Goal: Navigation & Orientation: Find specific page/section

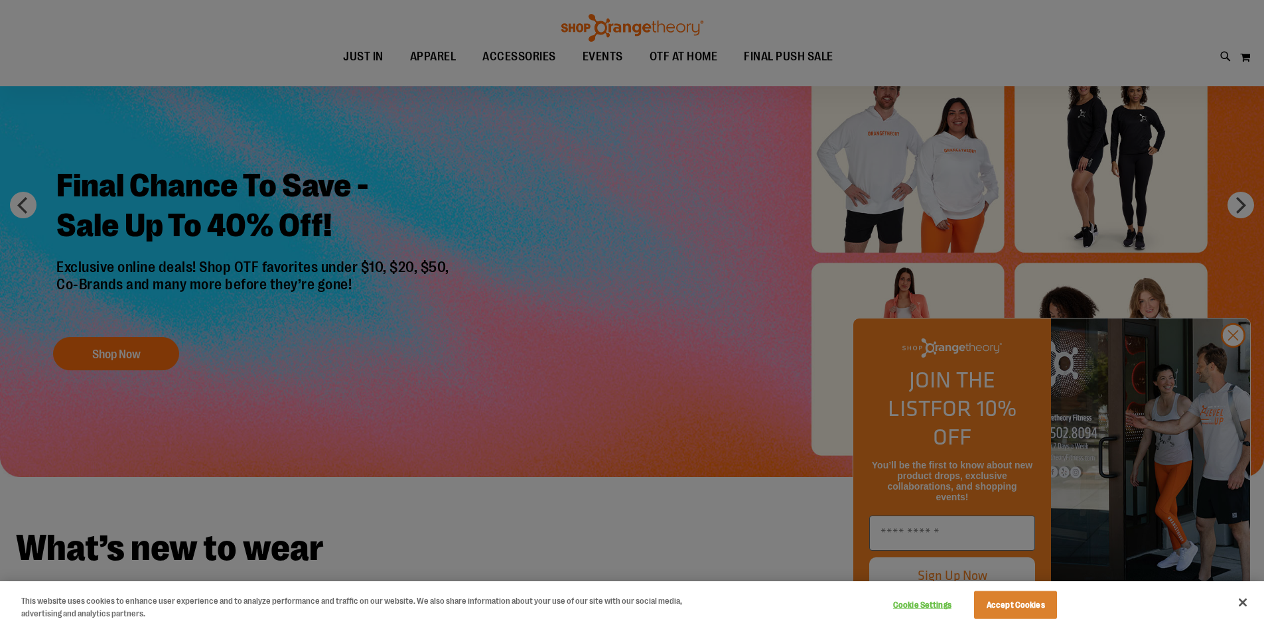
scroll to position [132, 0]
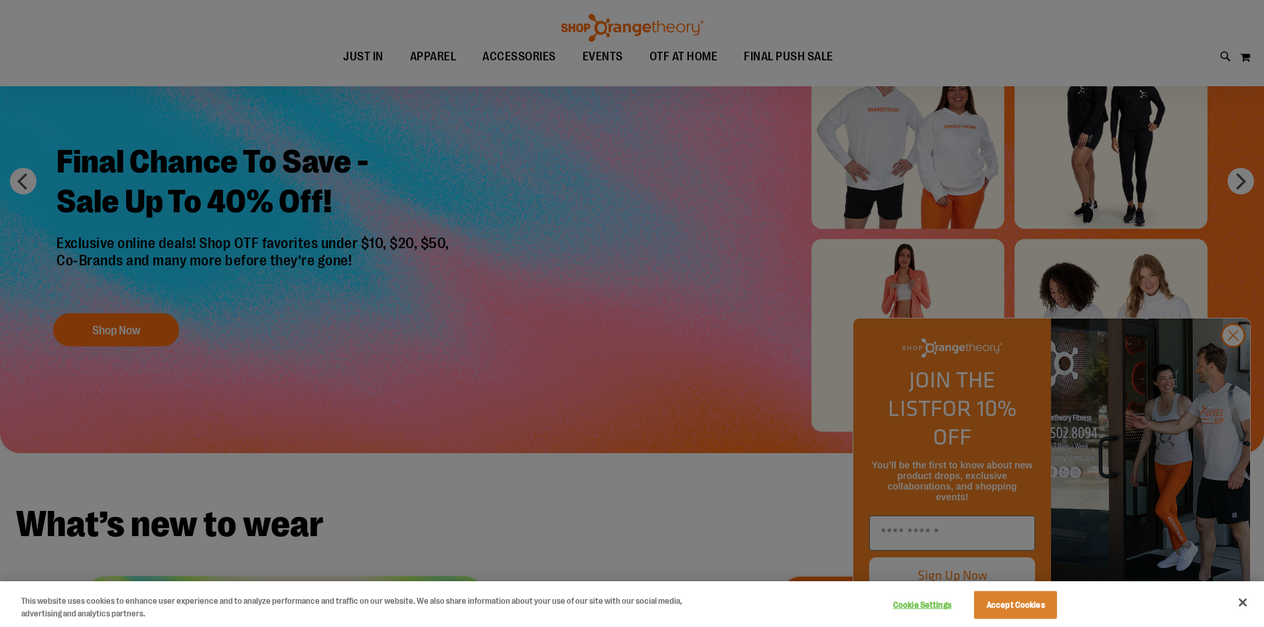
click at [1236, 367] on div at bounding box center [632, 313] width 1264 height 627
click at [1237, 360] on div at bounding box center [632, 313] width 1264 height 627
click at [1248, 601] on button "Close" at bounding box center [1242, 602] width 29 height 29
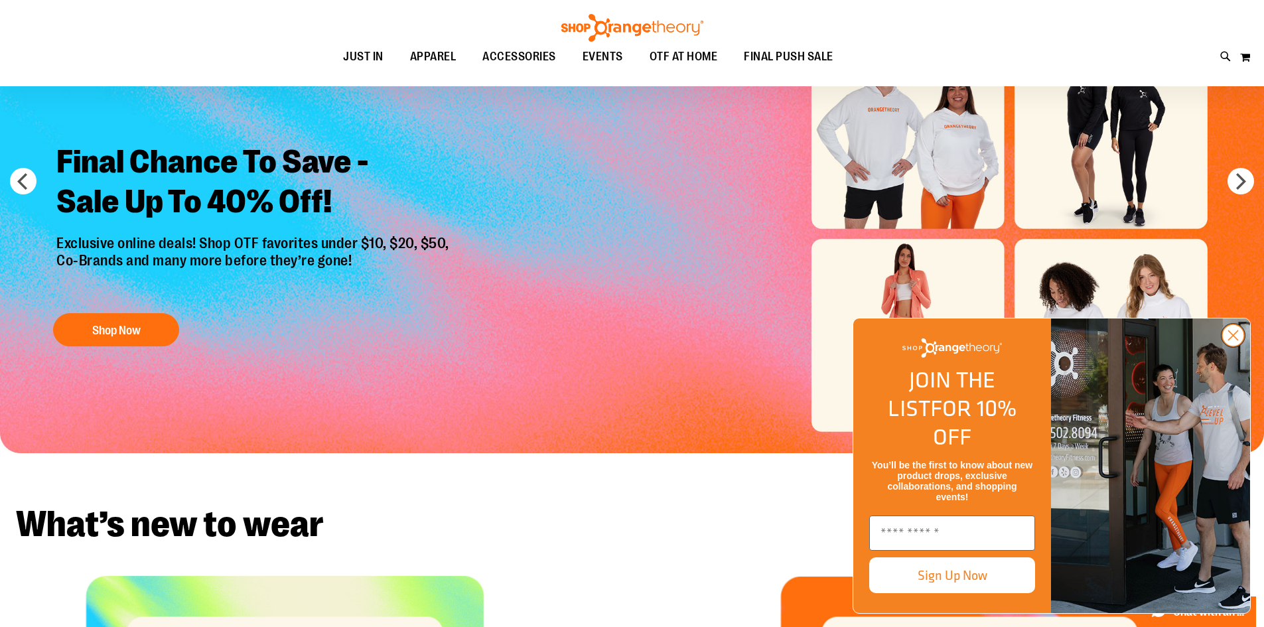
click at [1236, 340] on icon "Close dialog" at bounding box center [1232, 335] width 9 height 9
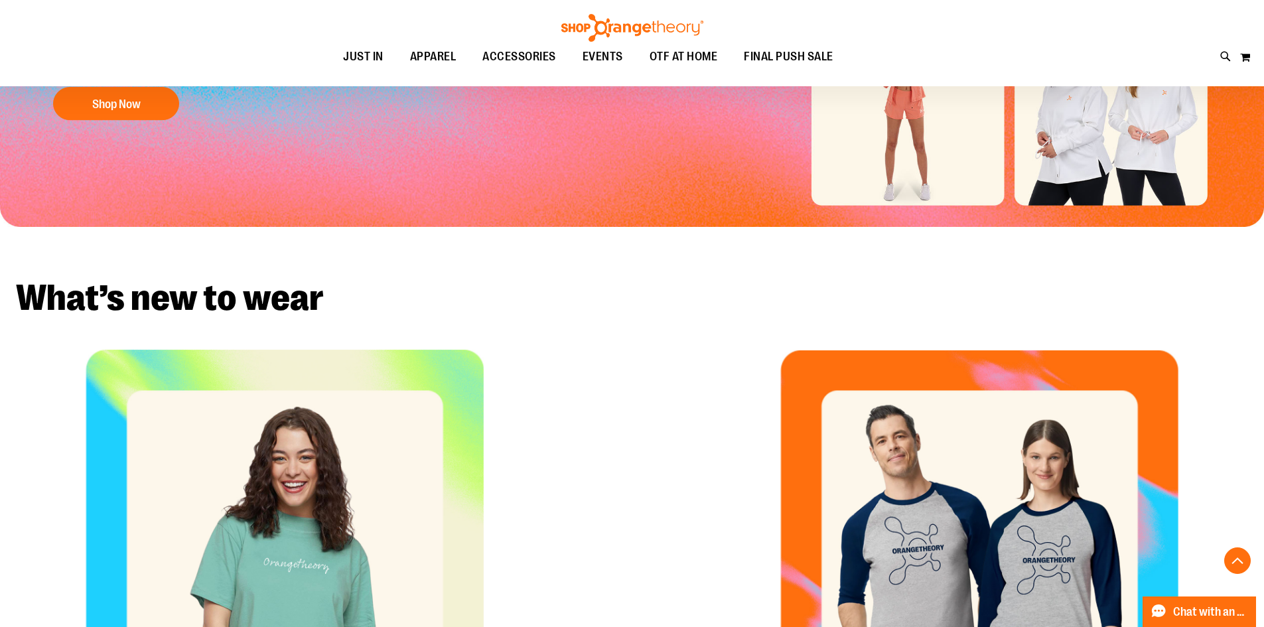
scroll to position [58, 0]
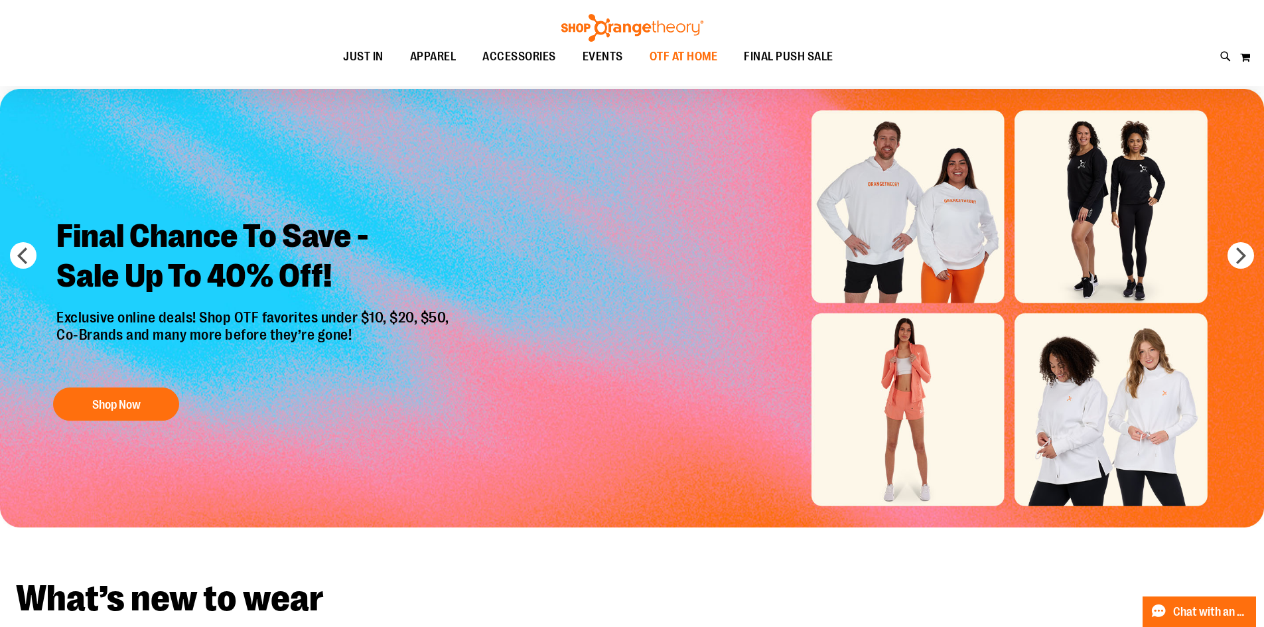
click at [685, 56] on span "OTF AT HOME" at bounding box center [683, 57] width 68 height 30
